Goal: Information Seeking & Learning: Learn about a topic

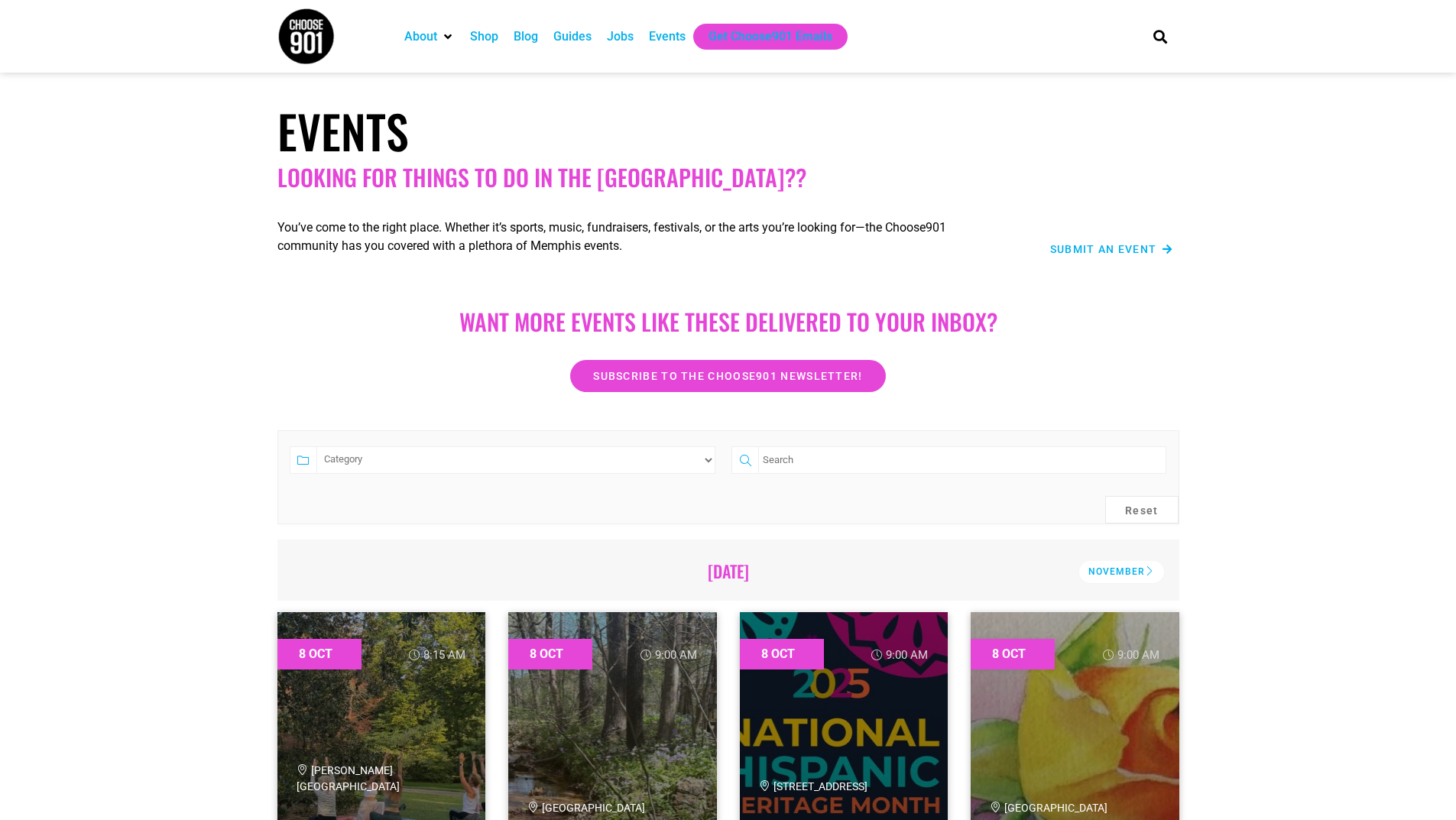
click at [605, 463] on select "Category Adults Only Career Comedy Education Family Family Friendly Festival Fi…" at bounding box center [516, 460] width 399 height 28
click at [1309, 373] on div "Want more EVENTS LIKE THESE DELIVERED TO YOUR INBOX? Subscribe to the Choose901…" at bounding box center [728, 340] width 1456 height 118
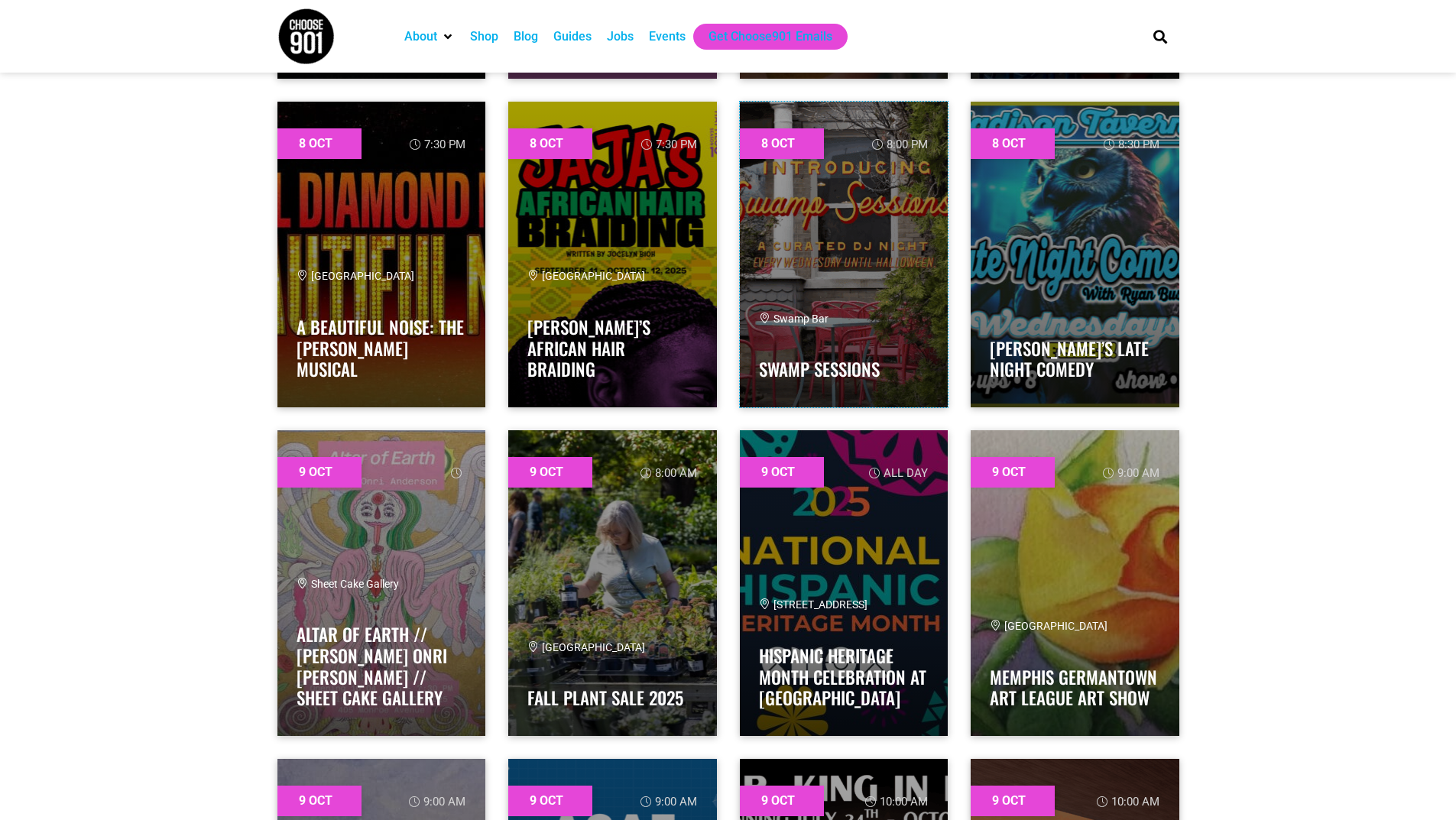
scroll to position [2446, 0]
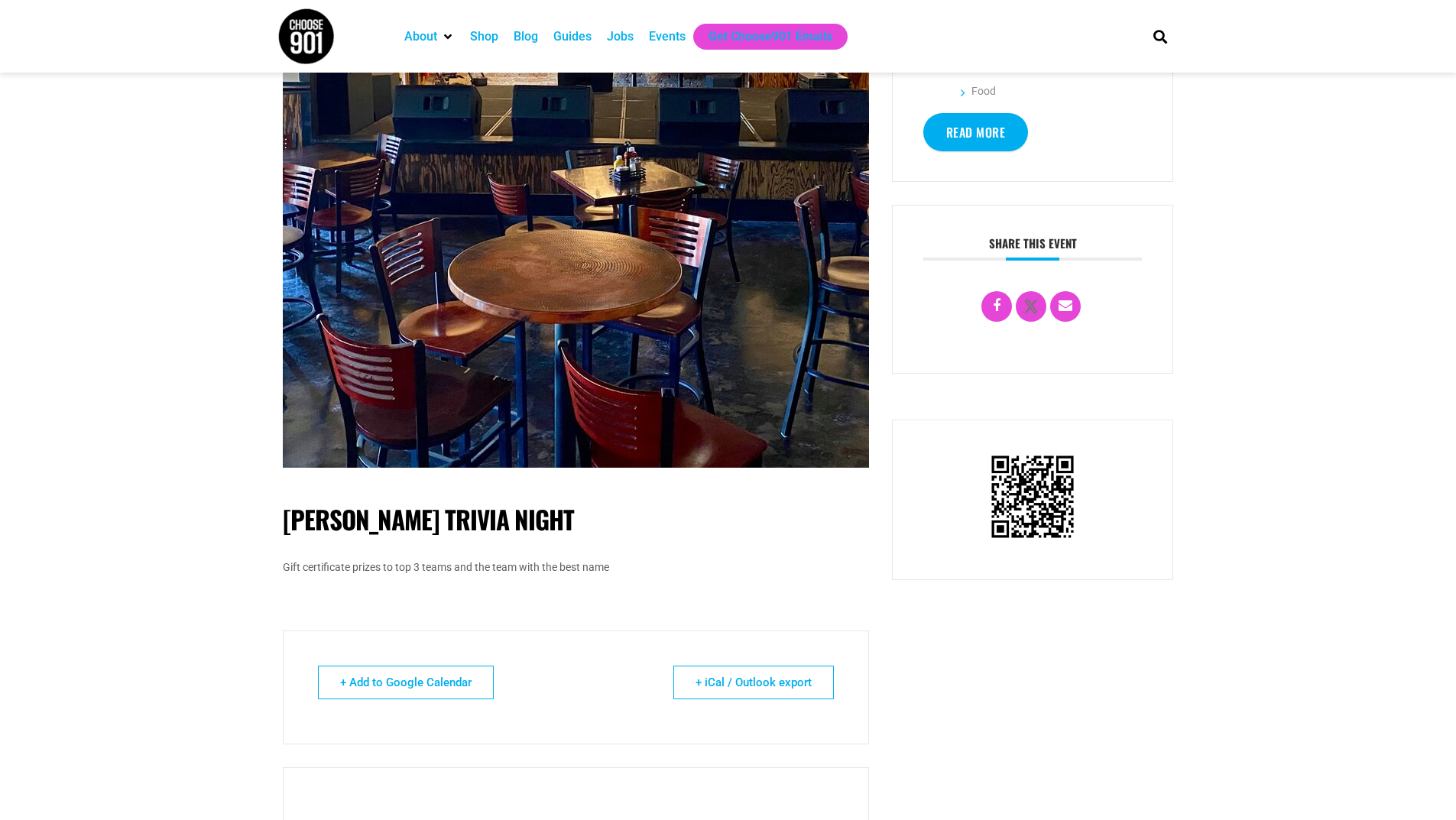
scroll to position [459, 0]
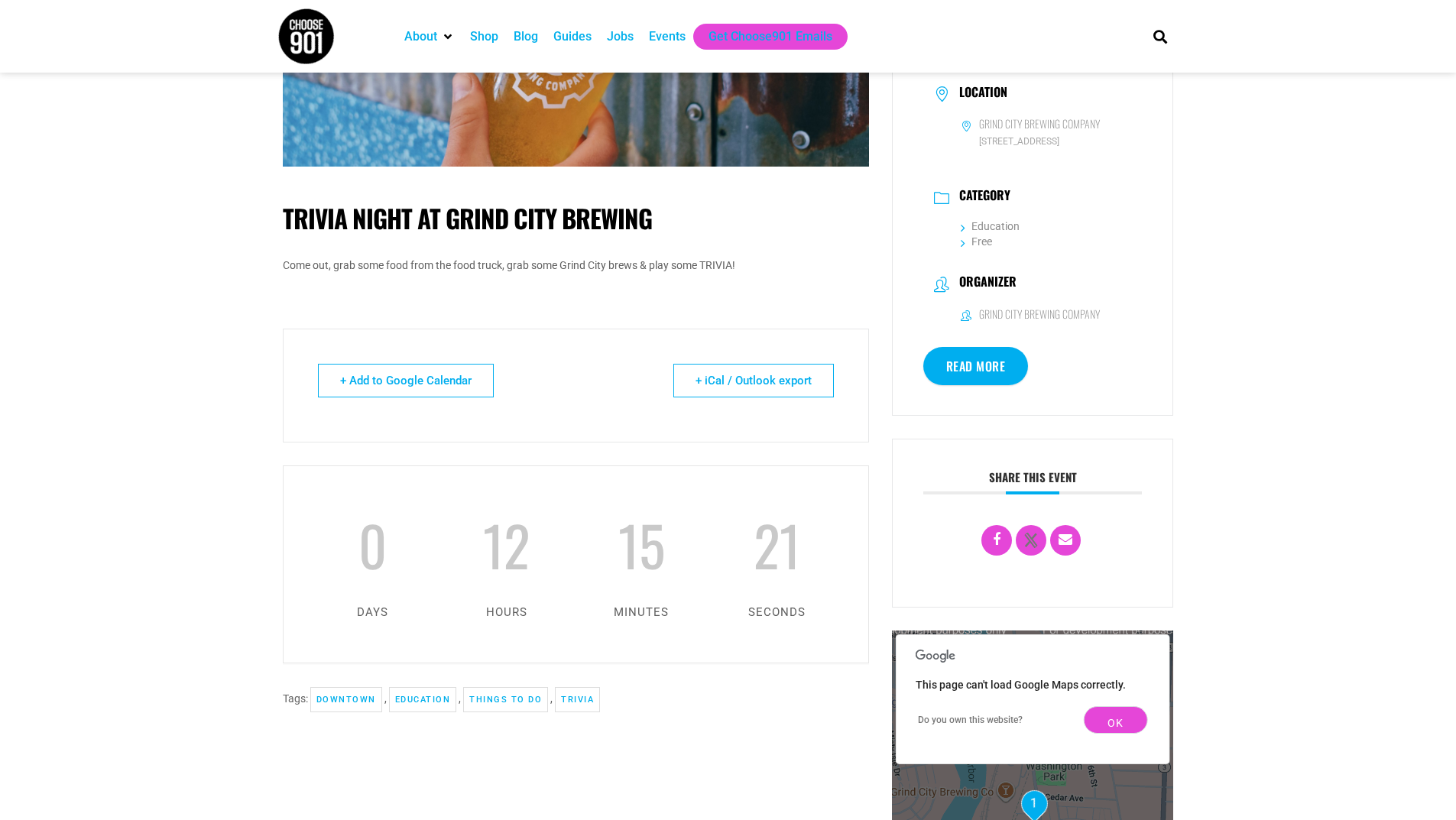
scroll to position [306, 0]
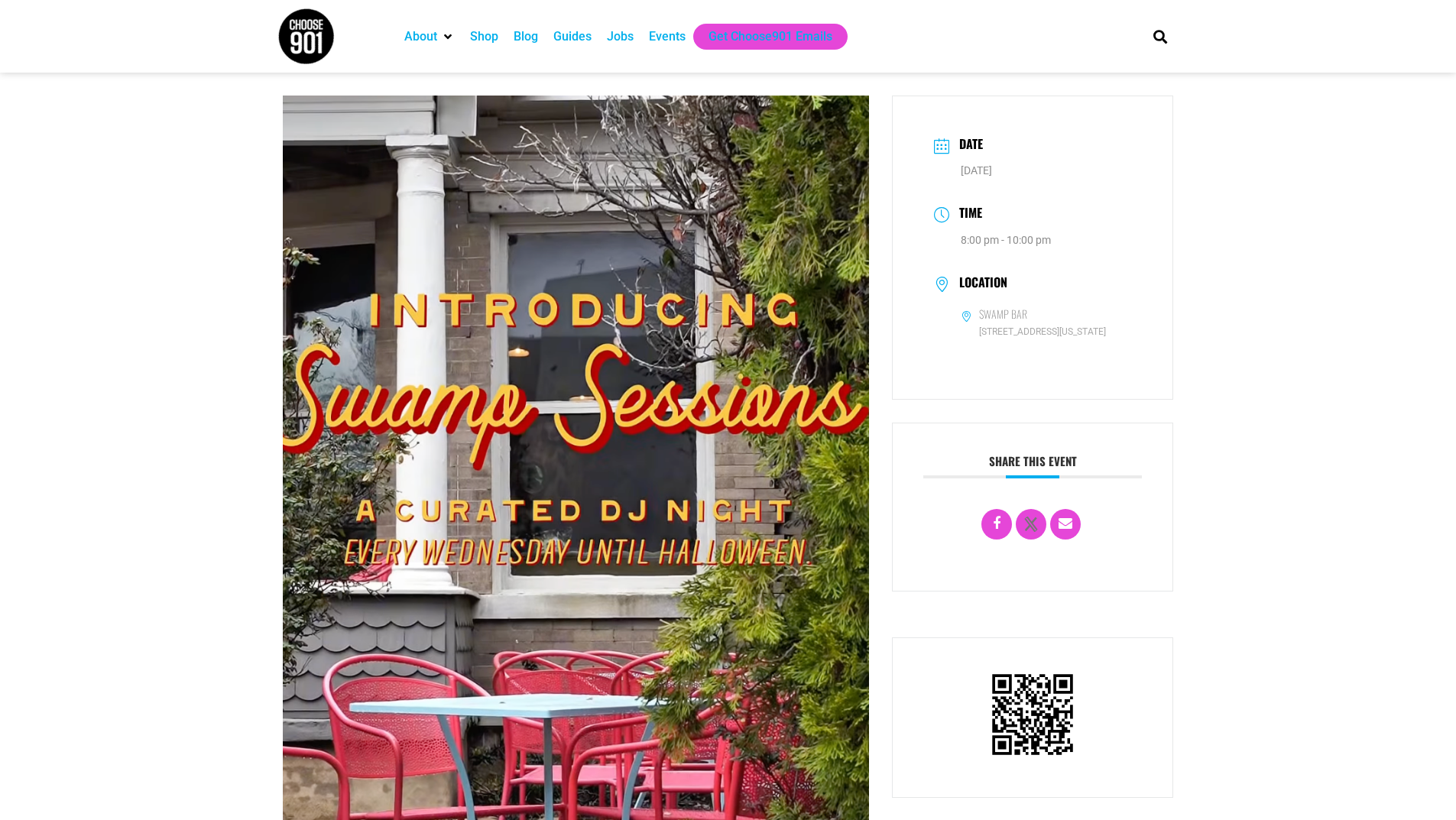
click at [1001, 316] on h6 "Swamp Bar" at bounding box center [1003, 314] width 48 height 14
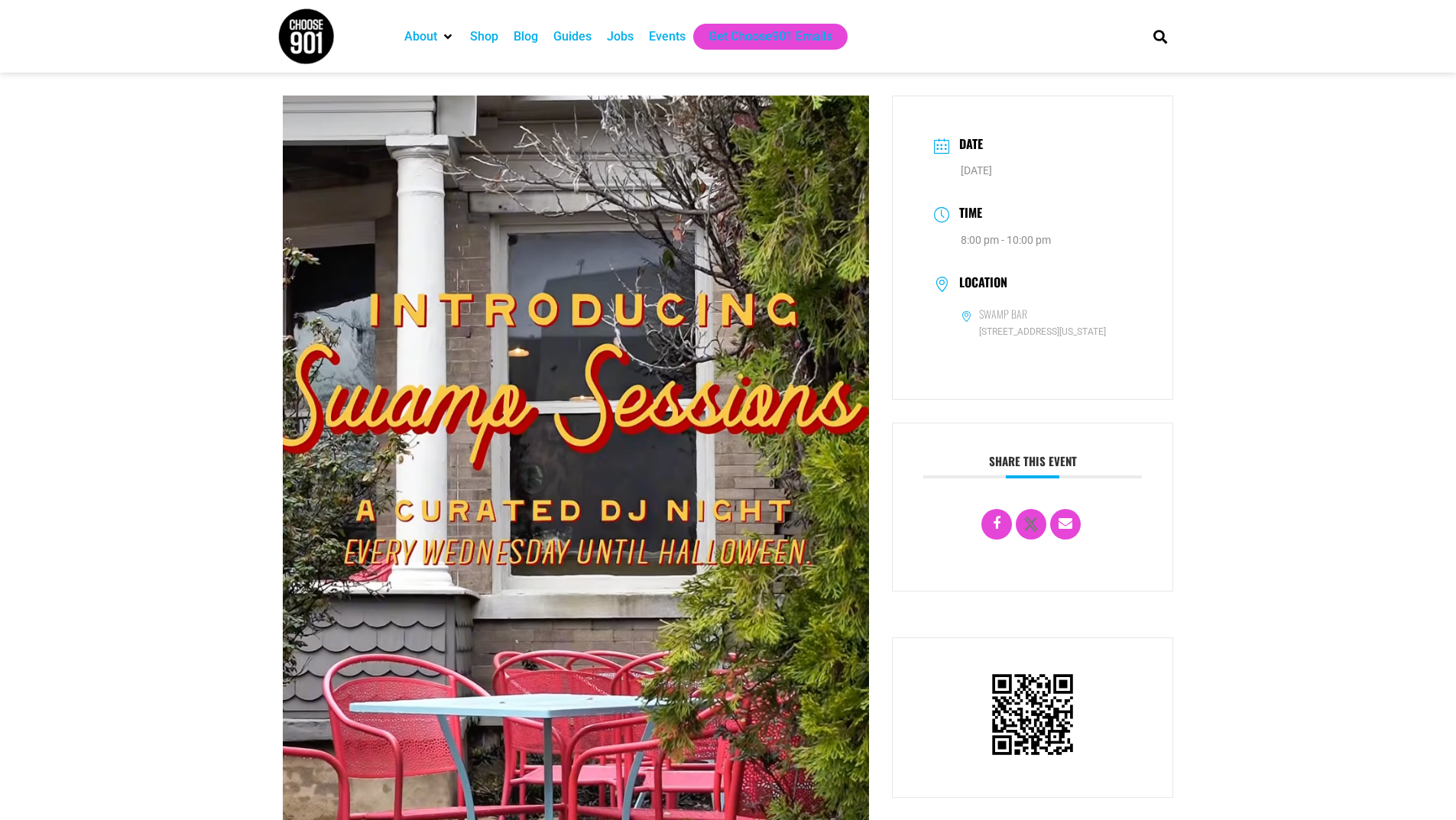
click at [1043, 333] on span "2144 - 2146 Monroe Avenue, Memphis, Tennessee 38104" at bounding box center [1046, 332] width 171 height 15
drag, startPoint x: 1096, startPoint y: 334, endPoint x: 971, endPoint y: 335, distance: 125.0
click at [971, 335] on span "2144 - 2146 Monroe Avenue, Memphis, Tennessee 38104" at bounding box center [1046, 332] width 171 height 15
